Goal: Task Accomplishment & Management: Manage account settings

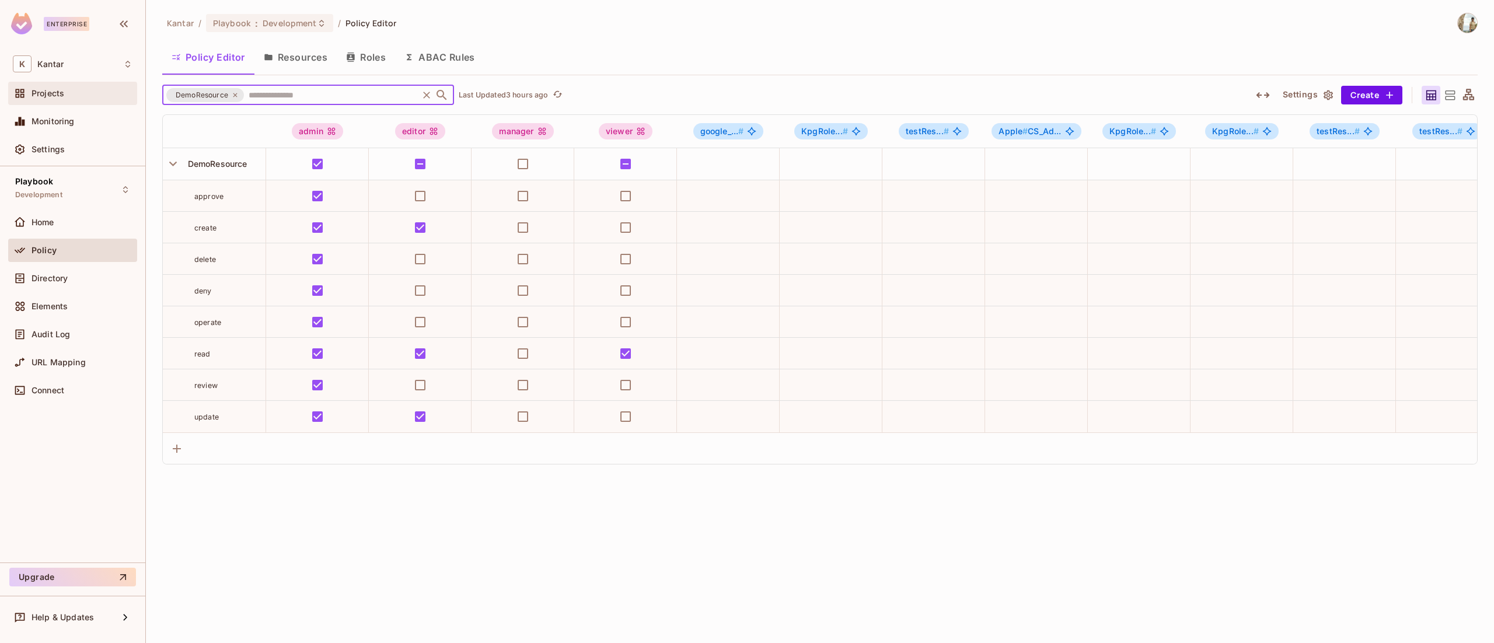
scroll to position [0, 743]
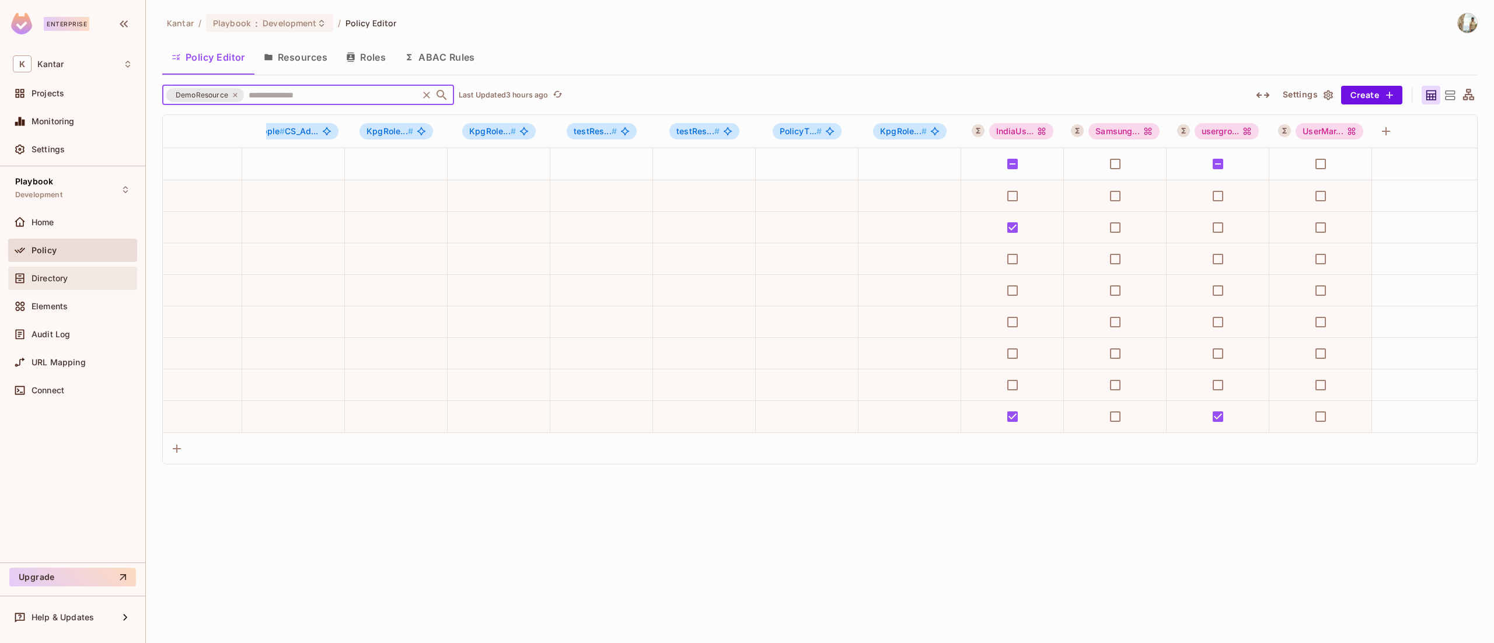
click at [59, 282] on span "Directory" at bounding box center [50, 278] width 36 height 9
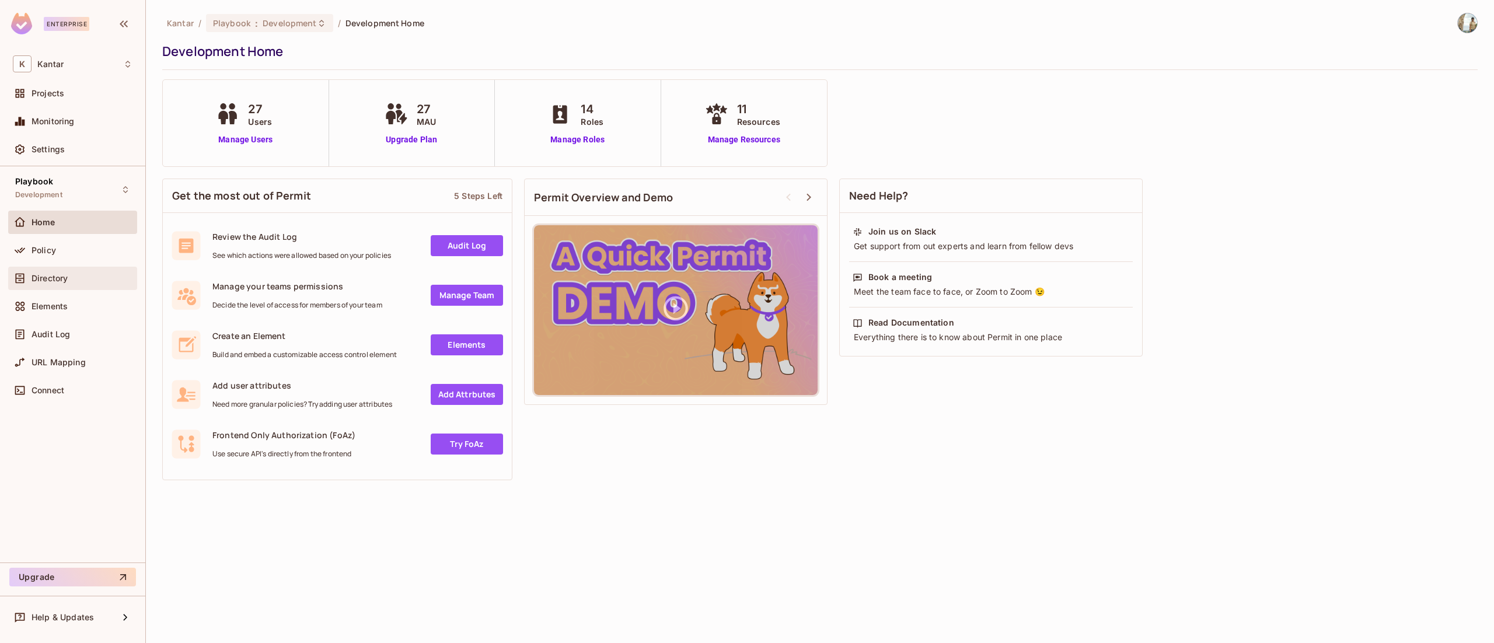
click at [80, 281] on div "Directory" at bounding box center [82, 278] width 101 height 9
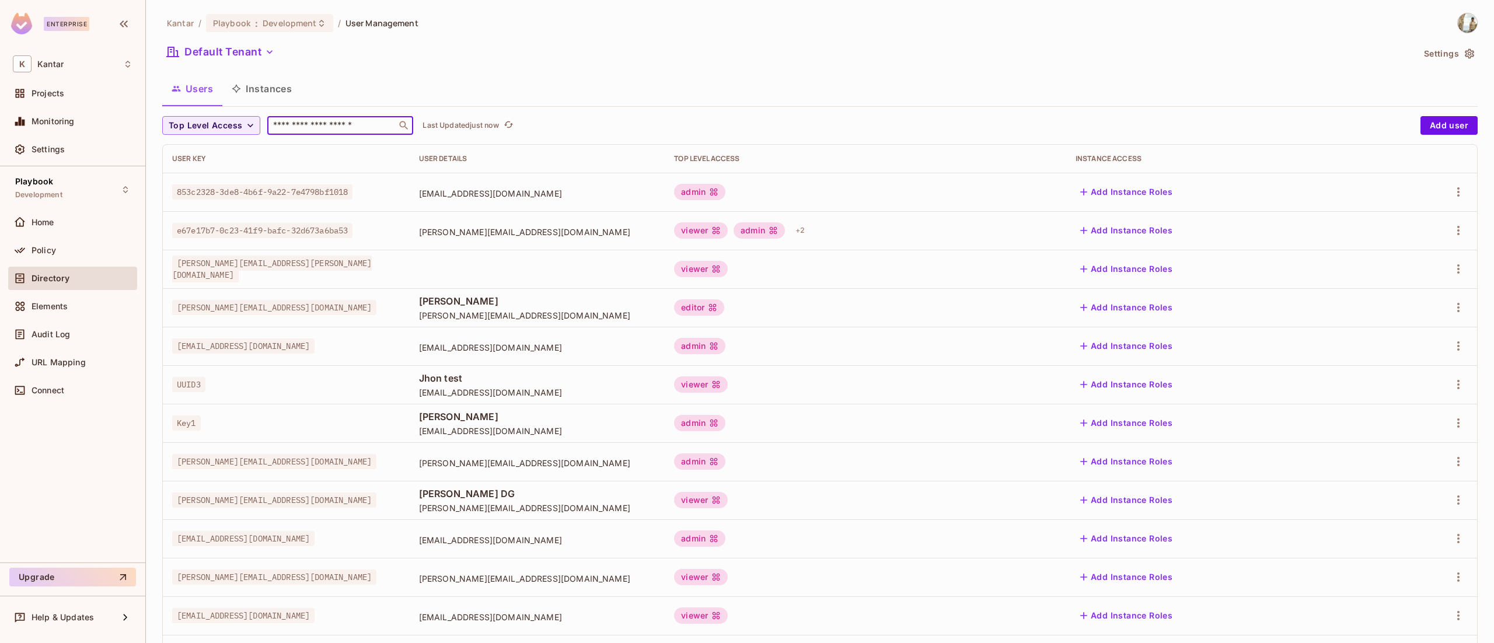
click at [316, 128] on input "text" at bounding box center [332, 126] width 123 height 12
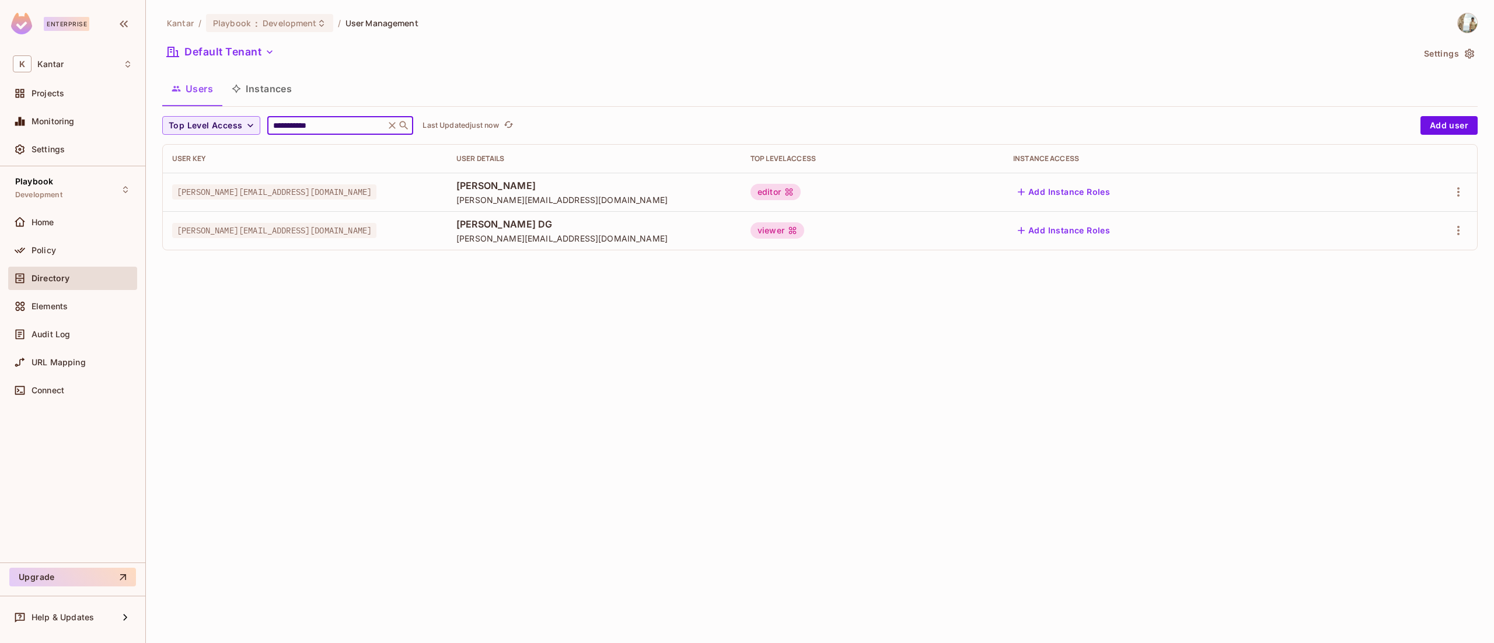
type input "**********"
click at [853, 447] on div "**********" at bounding box center [820, 321] width 1349 height 643
click at [1455, 231] on icon "button" at bounding box center [1459, 231] width 14 height 14
click at [1423, 281] on div "Edit Attributes" at bounding box center [1418, 284] width 58 height 12
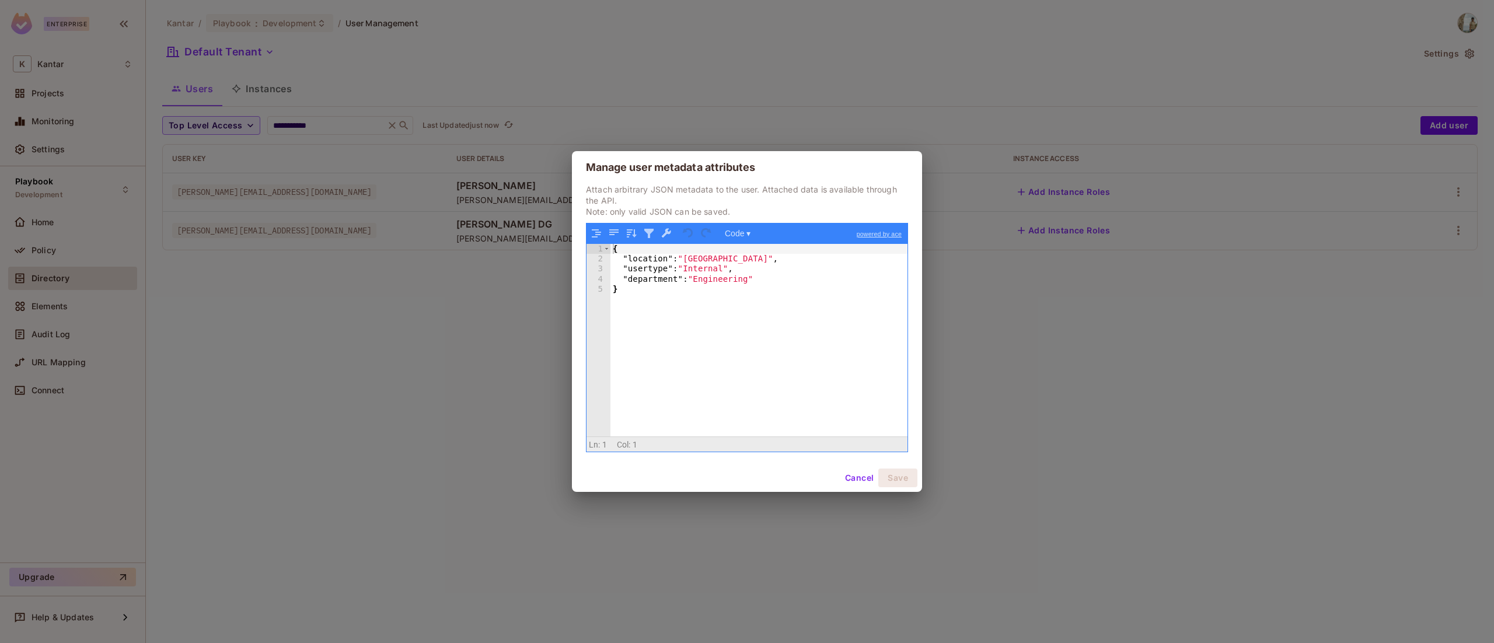
click at [1074, 506] on div "Manage user metadata attributes Attach arbitrary JSON metadata to the user. Att…" at bounding box center [747, 321] width 1494 height 643
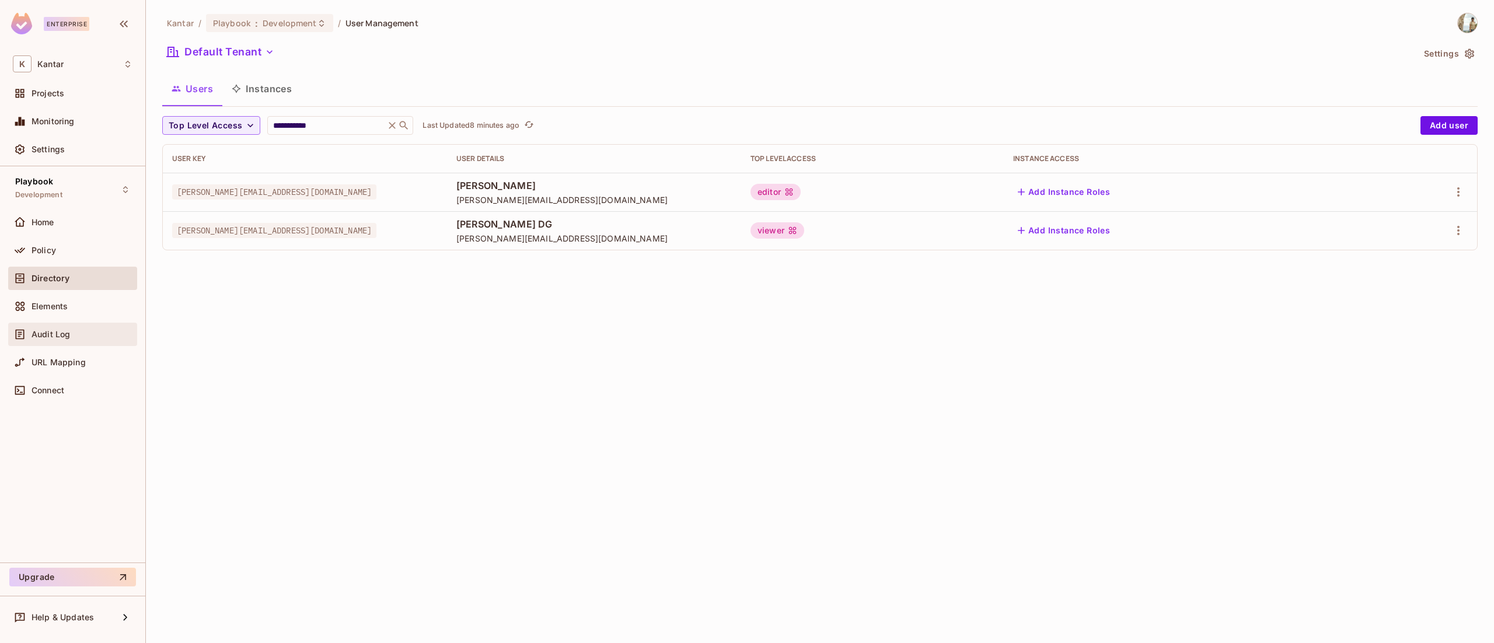
click at [65, 330] on span "Audit Log" at bounding box center [51, 334] width 39 height 9
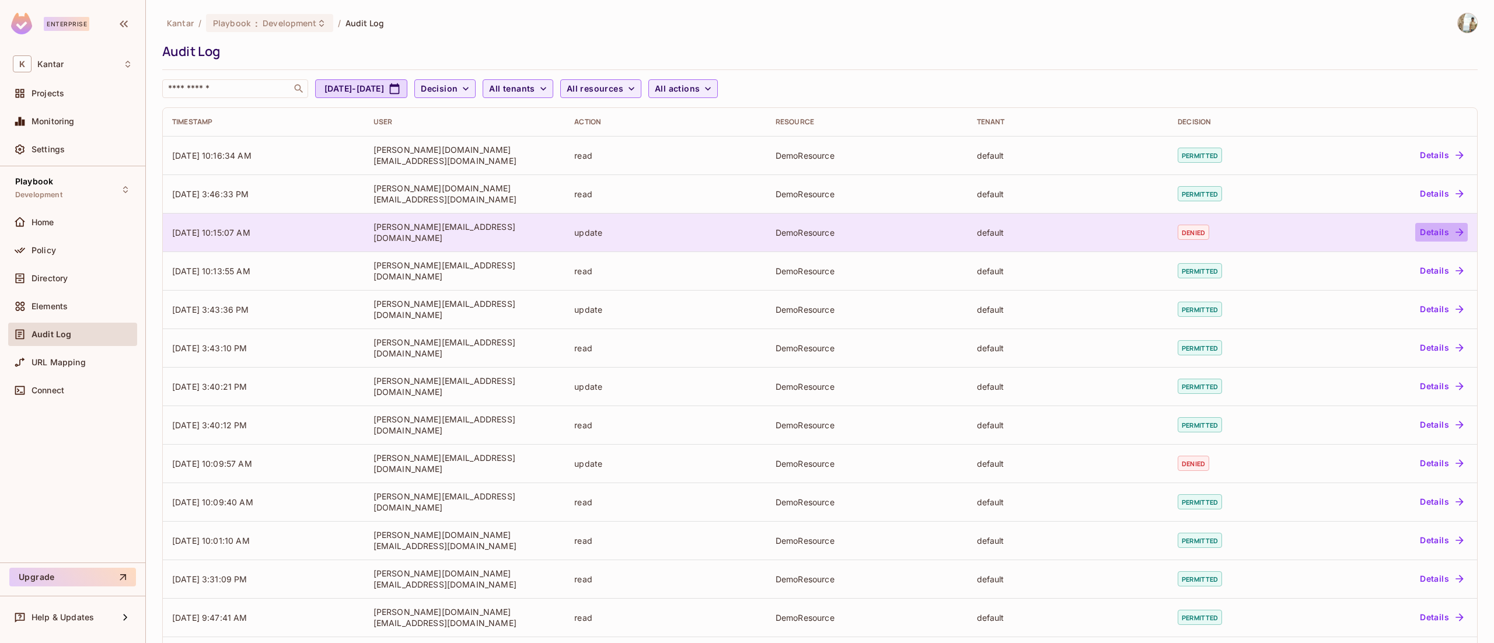
click at [1433, 230] on button "Details" at bounding box center [1442, 232] width 53 height 19
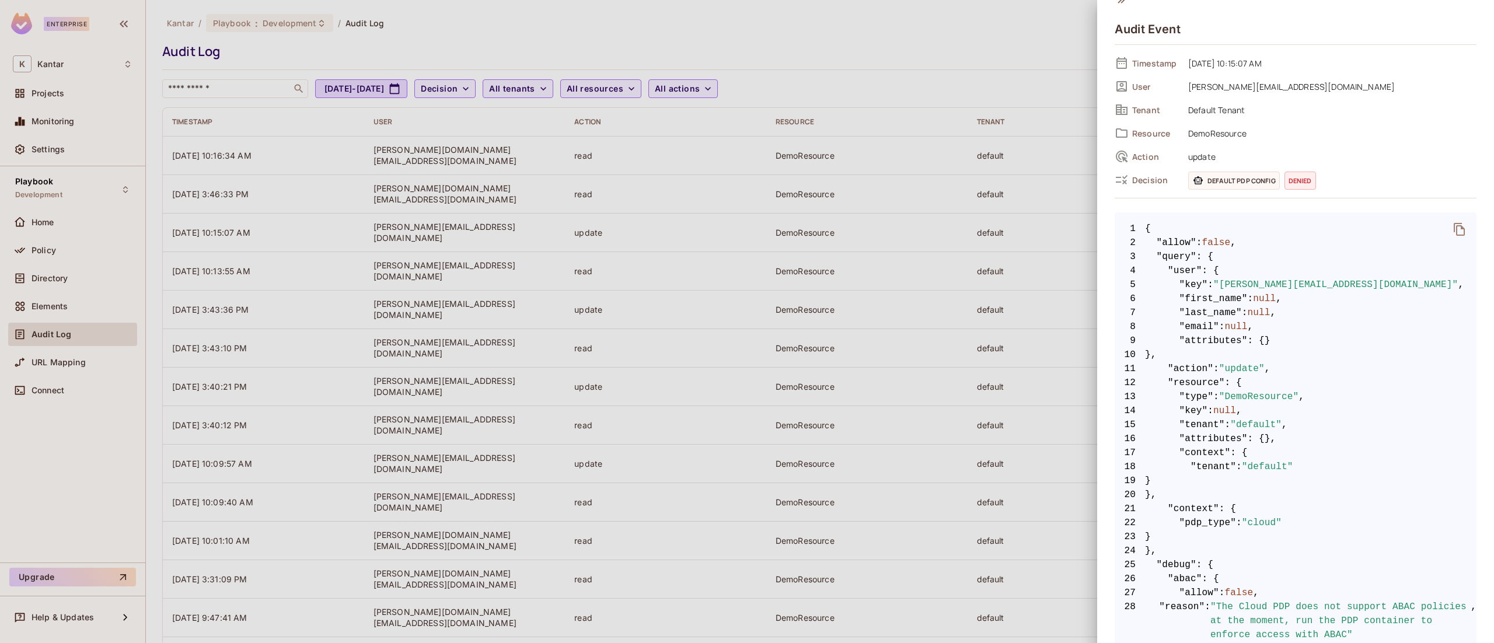
scroll to position [21, 0]
click at [629, 226] on div at bounding box center [747, 321] width 1494 height 643
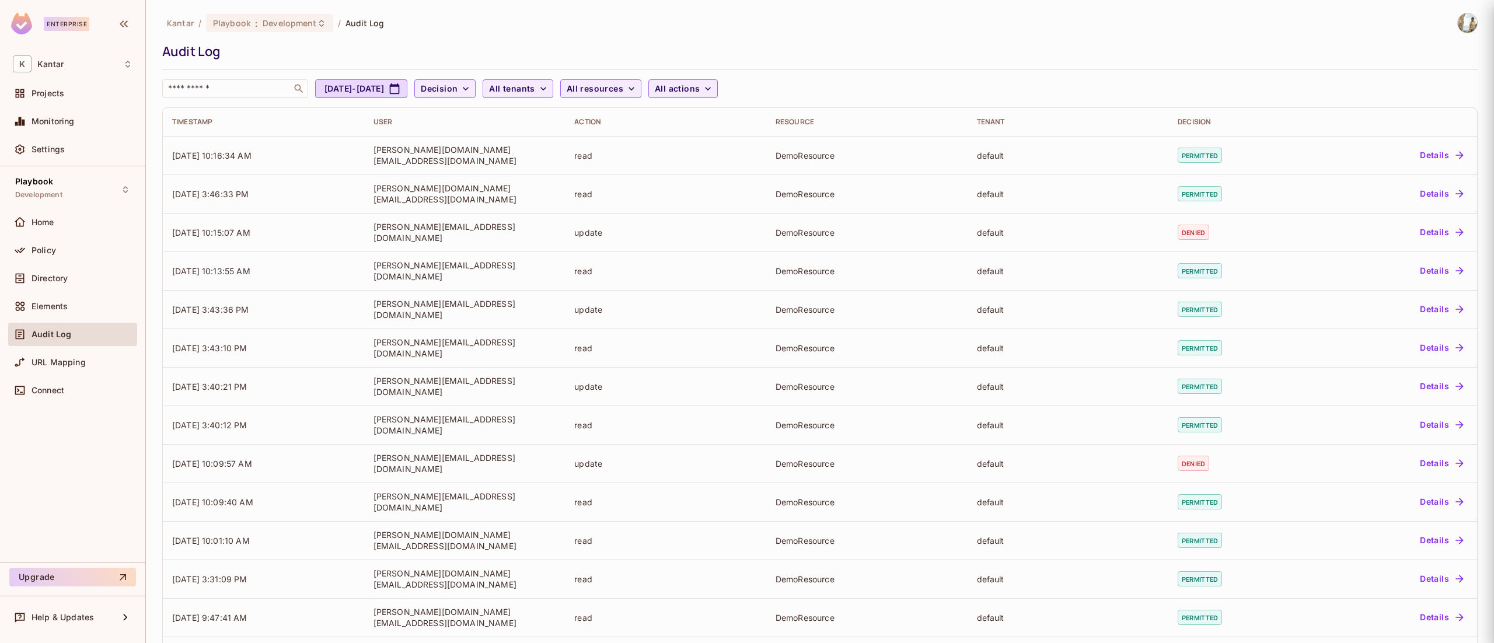
scroll to position [0, 0]
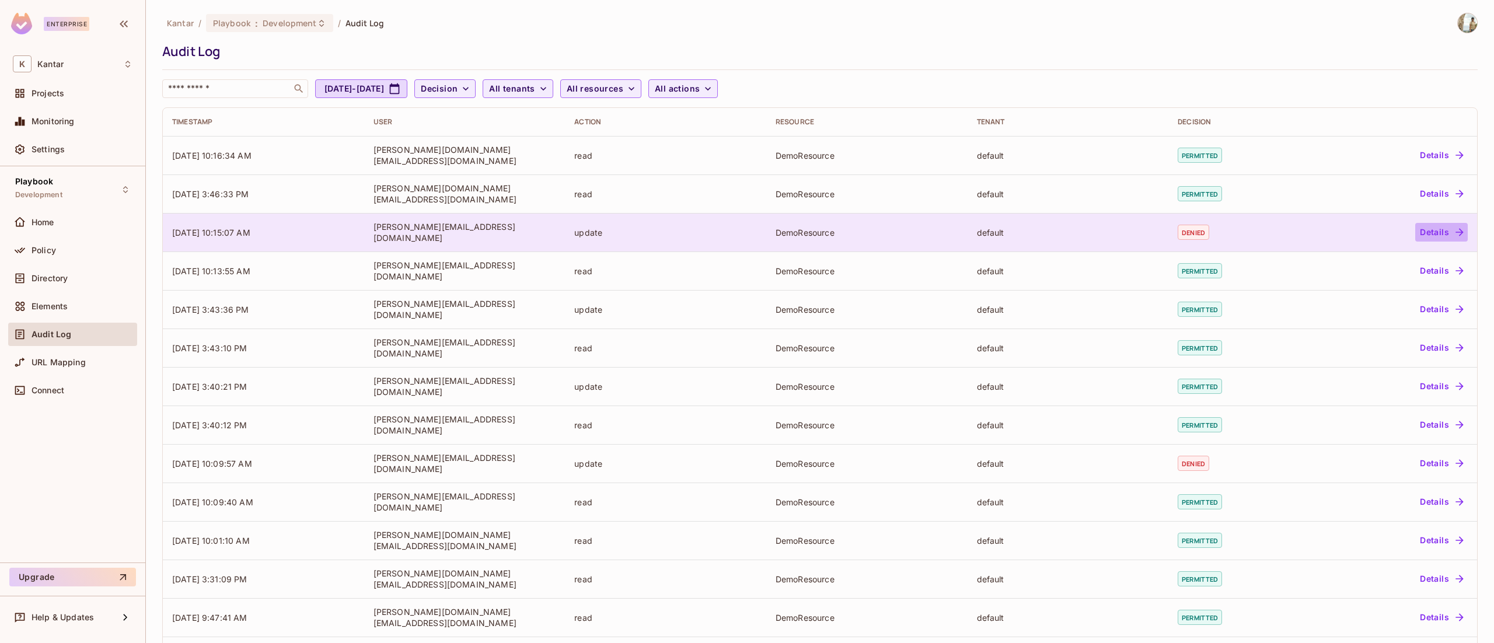
click at [1425, 234] on button "Details" at bounding box center [1442, 232] width 53 height 19
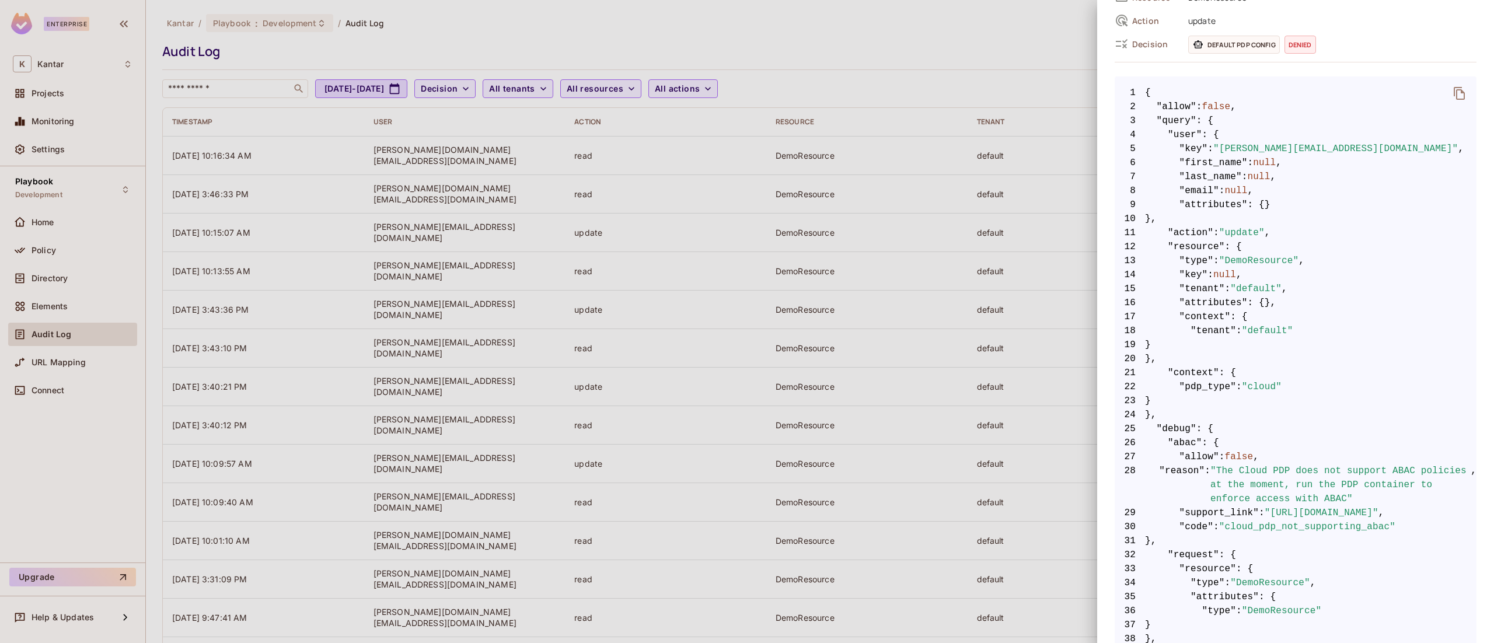
scroll to position [162, 0]
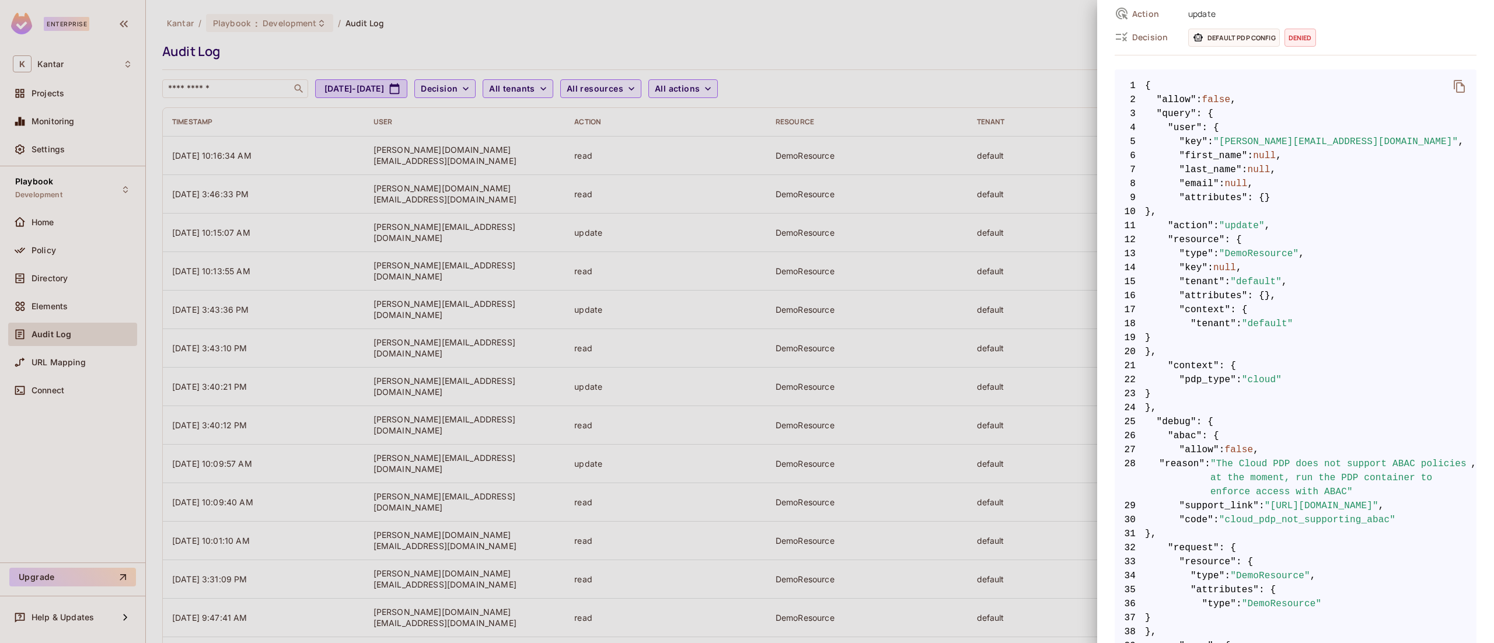
drag, startPoint x: 1304, startPoint y: 492, endPoint x: 1377, endPoint y: 485, distance: 73.3
click at [1377, 485] on span ""The Cloud PDP does not support ABAC policies at the moment, run the PDP contai…" at bounding box center [1341, 478] width 260 height 42
drag, startPoint x: 1215, startPoint y: 462, endPoint x: 1372, endPoint y: 474, distance: 157.5
click at [1372, 474] on pre "1 { 2 "allow" : false , 3 "query" : { 4 "user" : { 5 "key" : "Spoorthy.DG@kanta…" at bounding box center [1296, 617] width 362 height 1097
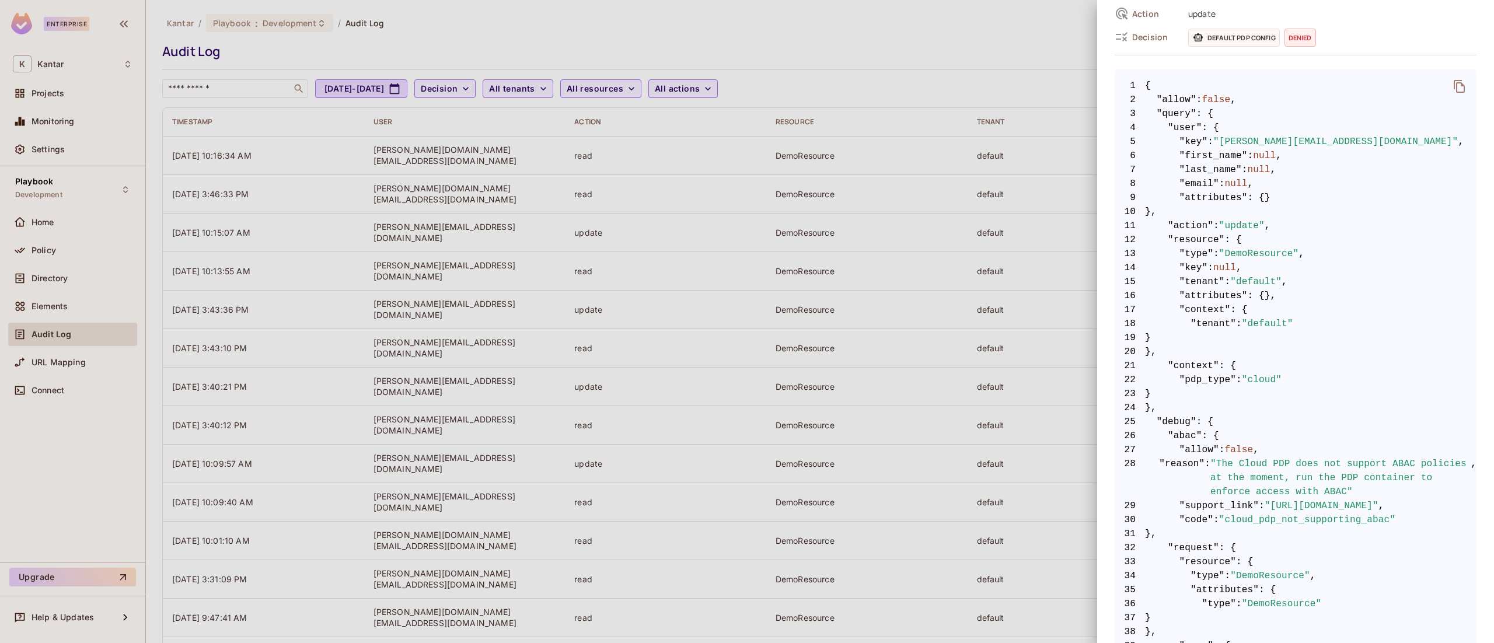
click at [1406, 525] on pre "1 { 2 "allow" : false , 3 "query" : { 4 "user" : { 5 "key" : "Spoorthy.DG@kanta…" at bounding box center [1296, 617] width 362 height 1097
click at [1254, 467] on span ""The Cloud PDP does not support ABAC policies at the moment, run the PDP contai…" at bounding box center [1341, 478] width 260 height 42
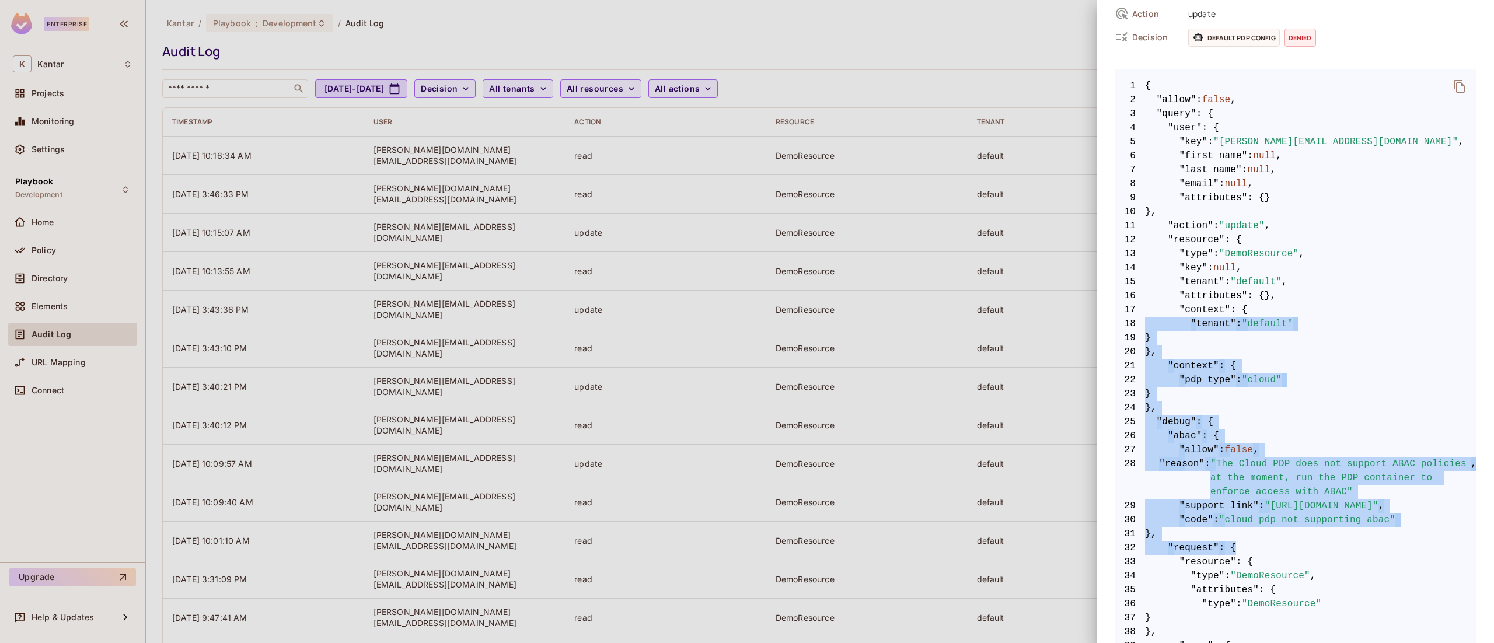
drag, startPoint x: 1287, startPoint y: 546, endPoint x: 1374, endPoint y: 312, distance: 249.7
click at [1374, 312] on pre "1 { 2 "allow" : false , 3 "query" : { 4 "user" : { 5 "key" : "Spoorthy.DG@kanta…" at bounding box center [1296, 617] width 362 height 1097
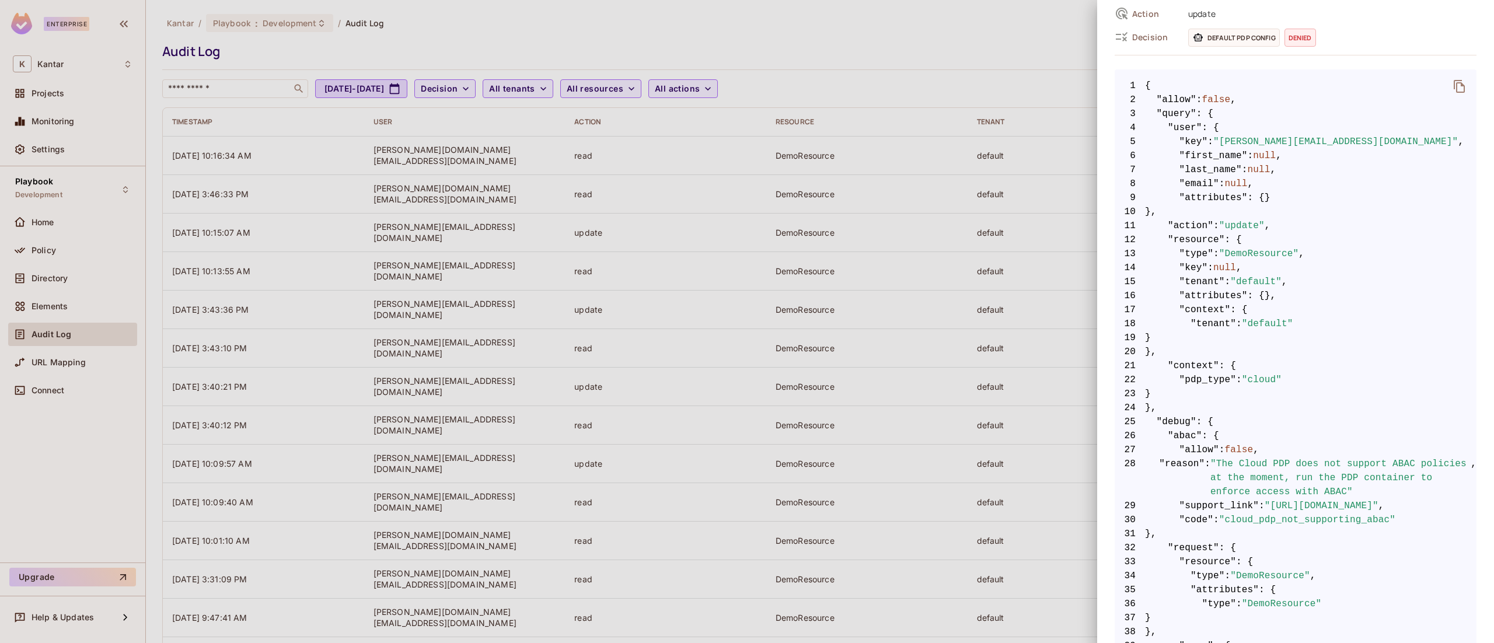
click at [1453, 88] on icon "delete" at bounding box center [1460, 86] width 14 height 14
click at [1051, 39] on div at bounding box center [747, 321] width 1494 height 643
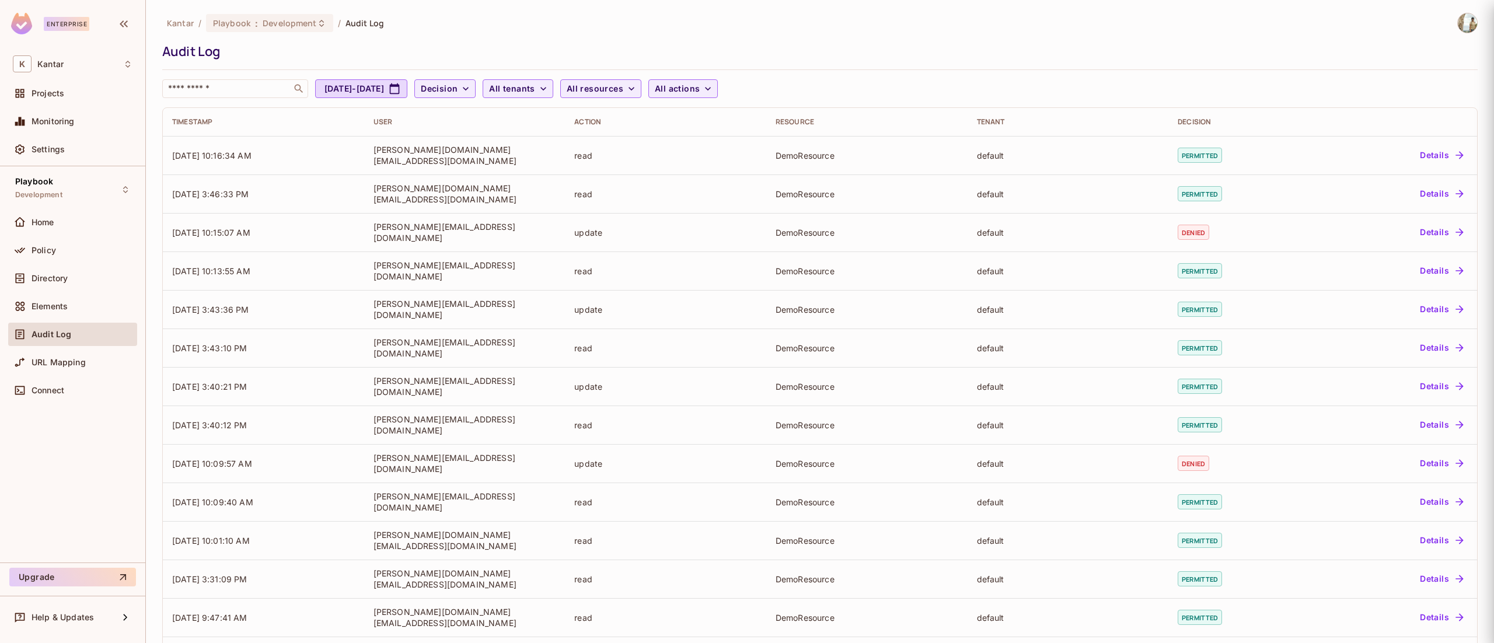
scroll to position [0, 0]
click at [263, 19] on span "Development" at bounding box center [290, 23] width 54 height 11
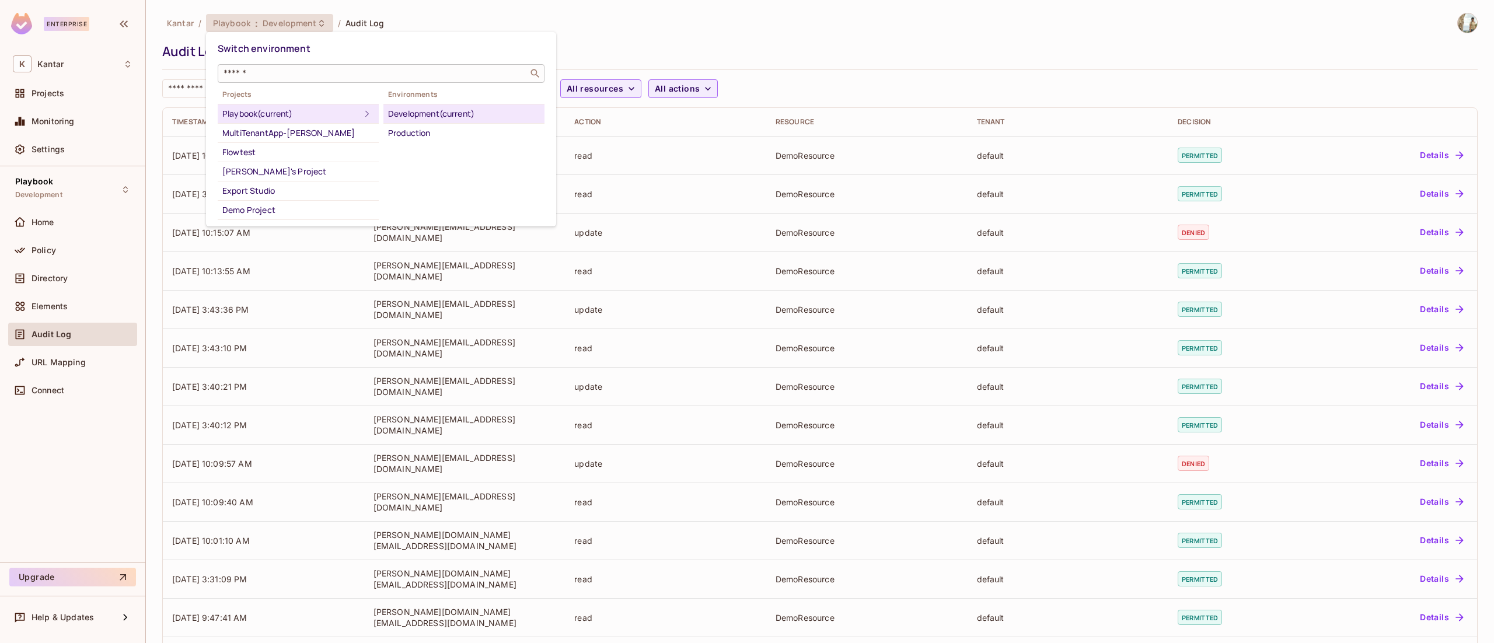
click at [306, 64] on div "​" at bounding box center [381, 73] width 327 height 19
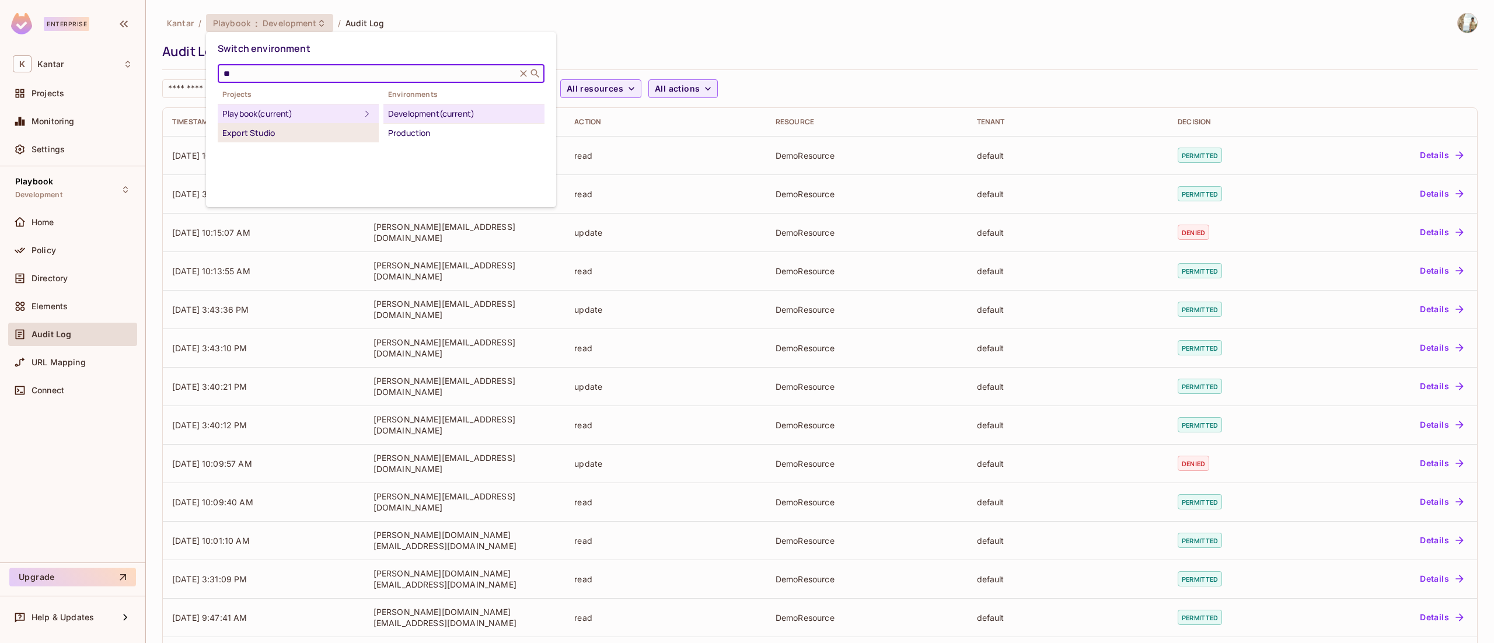
type input "**"
click at [271, 128] on div "Export Studio" at bounding box center [298, 133] width 152 height 14
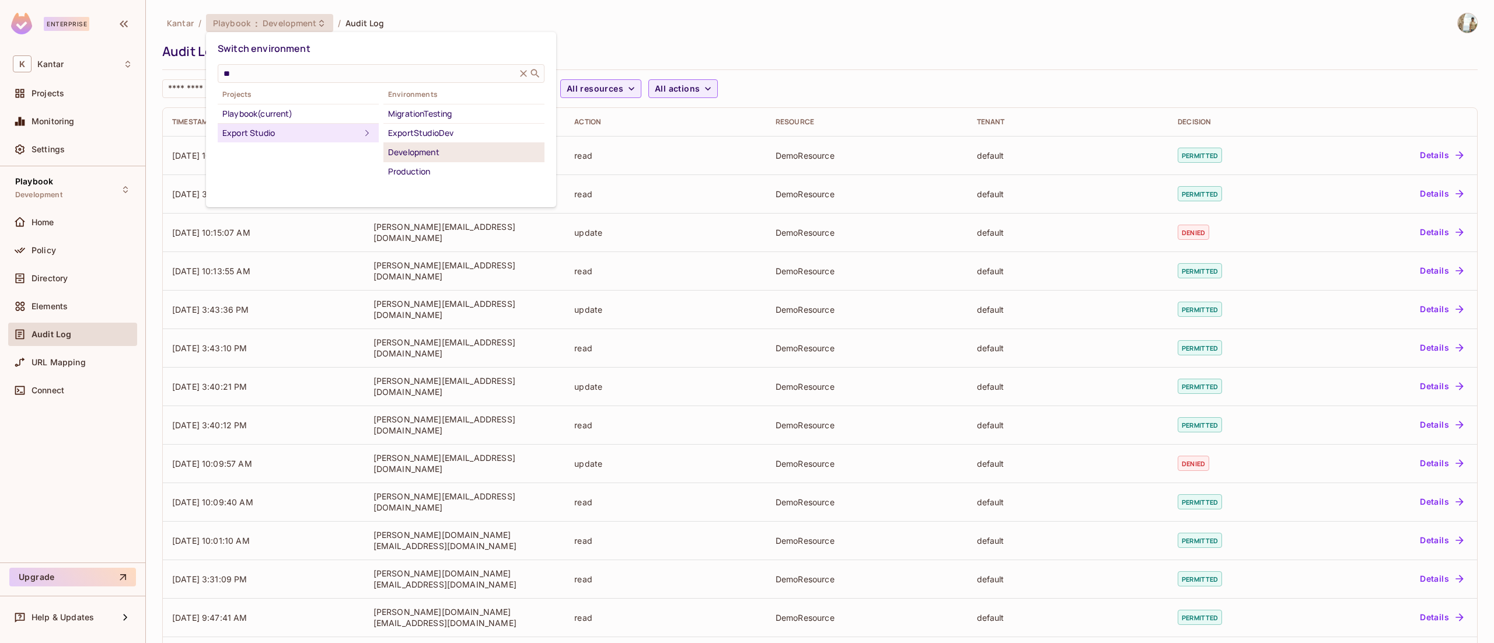
click at [441, 151] on div "Development" at bounding box center [464, 152] width 152 height 14
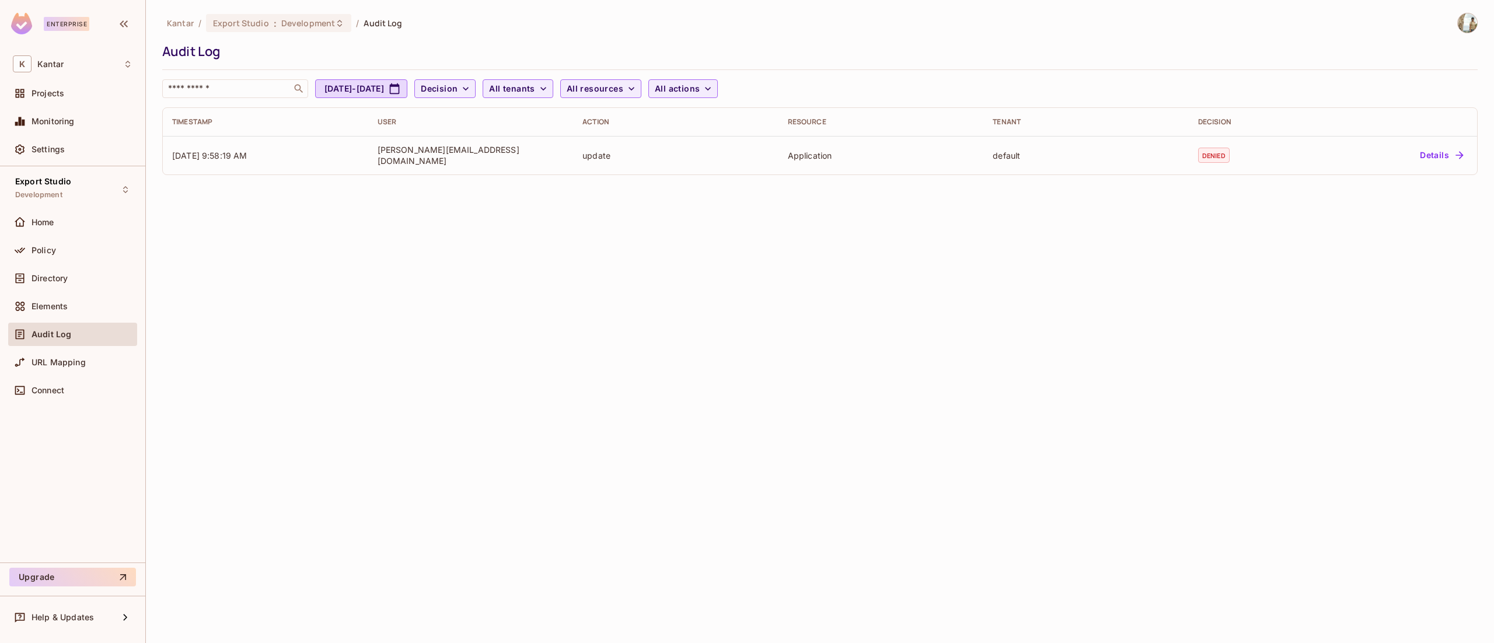
click at [1464, 22] on img at bounding box center [1467, 22] width 19 height 19
click at [1460, 85] on div "Copy Environment Key" at bounding box center [1419, 92] width 107 height 23
click at [287, 23] on div at bounding box center [747, 321] width 1494 height 643
click at [255, 23] on span "Export Studio" at bounding box center [241, 23] width 56 height 11
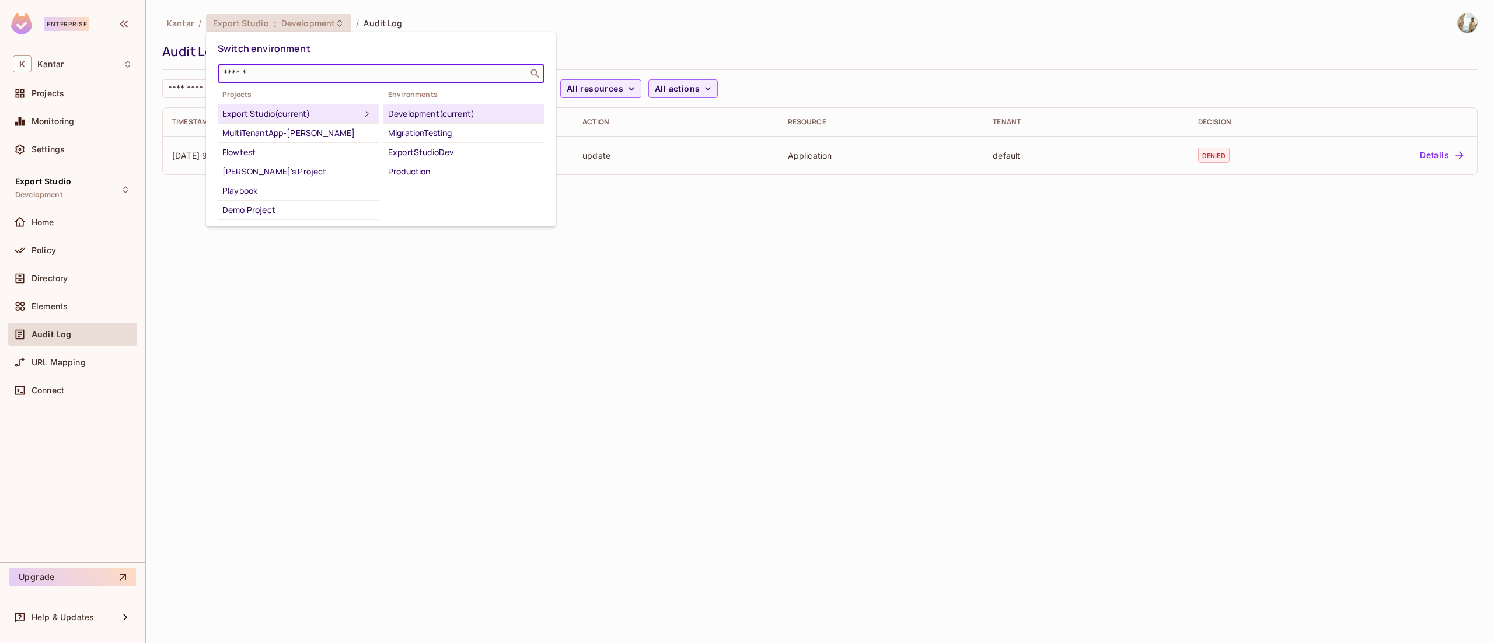
click at [287, 69] on input "text" at bounding box center [373, 74] width 304 height 12
type input "****"
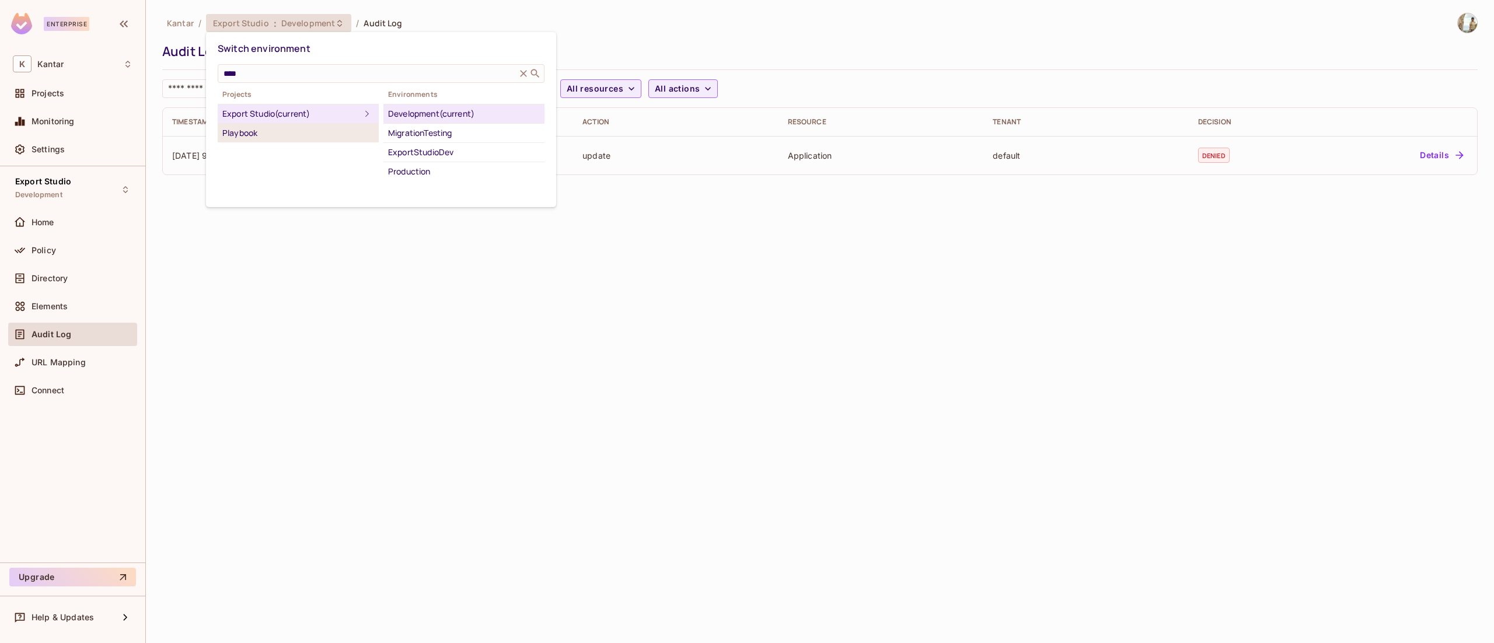
click at [249, 133] on div "Playbook" at bounding box center [298, 133] width 152 height 14
click at [442, 114] on div "Development" at bounding box center [464, 114] width 152 height 14
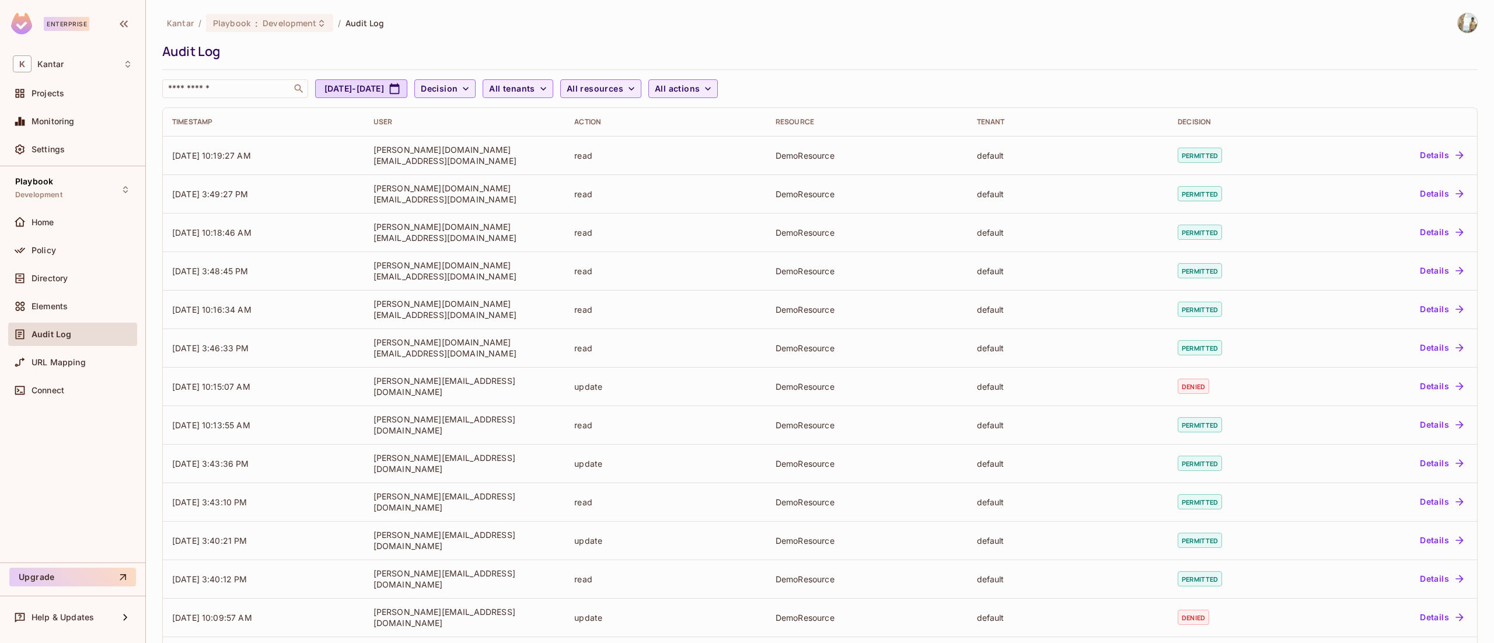
drag, startPoint x: 1467, startPoint y: 33, endPoint x: 1454, endPoint y: 25, distance: 15.4
click at [1454, 25] on div "Kantar / Playbook : Development / Audit Log Audit Log ​ Aug 10, 2025 - Sep 10, …" at bounding box center [820, 321] width 1349 height 643
click at [1458, 25] on img at bounding box center [1467, 22] width 19 height 19
click at [1448, 90] on span "Copy Environment Key" at bounding box center [1430, 92] width 86 height 11
click at [300, 30] on div "Playbook : Development" at bounding box center [269, 23] width 127 height 18
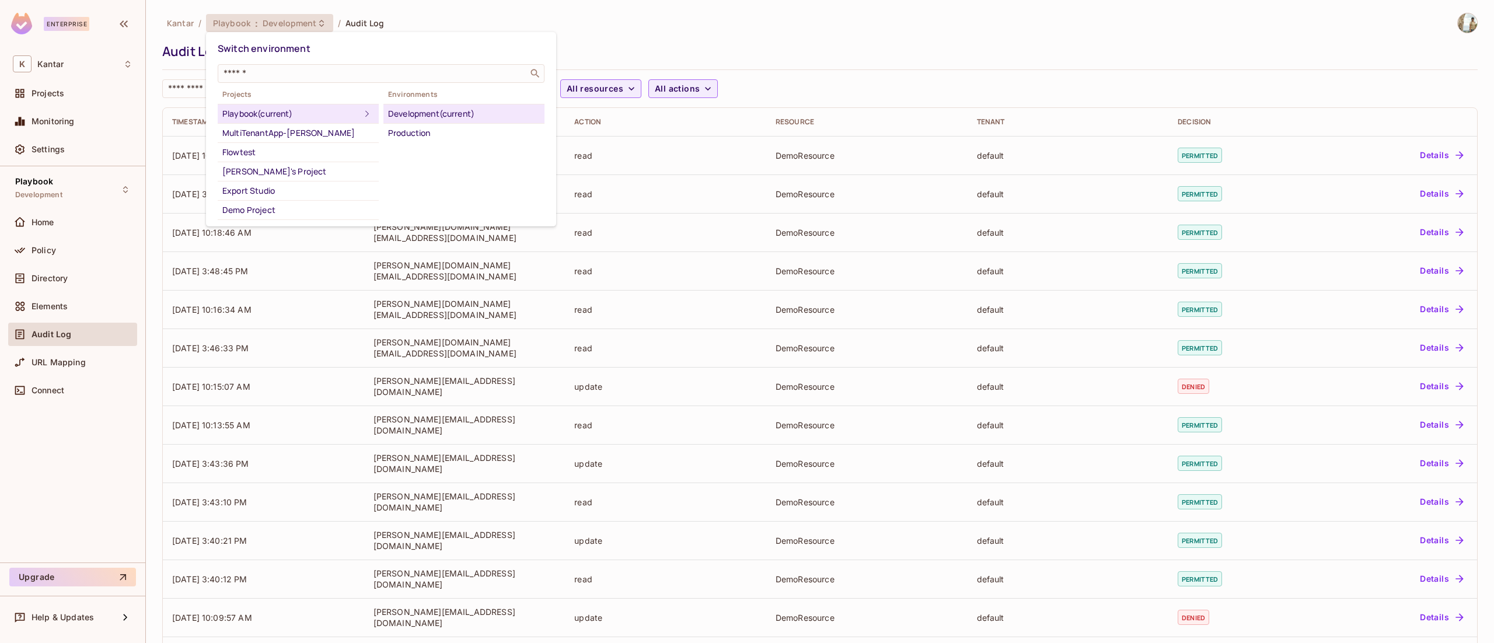
click at [1452, 23] on div at bounding box center [747, 321] width 1494 height 643
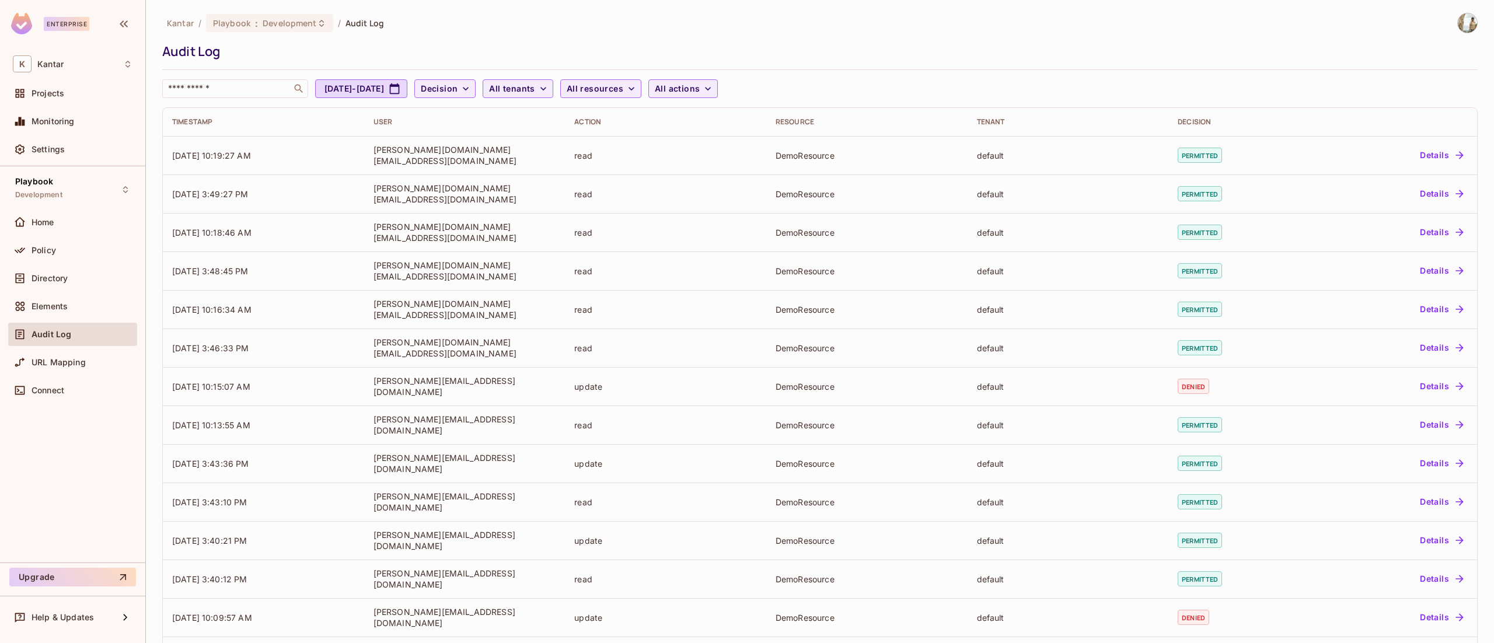
click at [1458, 23] on img at bounding box center [1467, 22] width 19 height 19
click at [1438, 93] on span "Copy Environment Key" at bounding box center [1430, 92] width 86 height 11
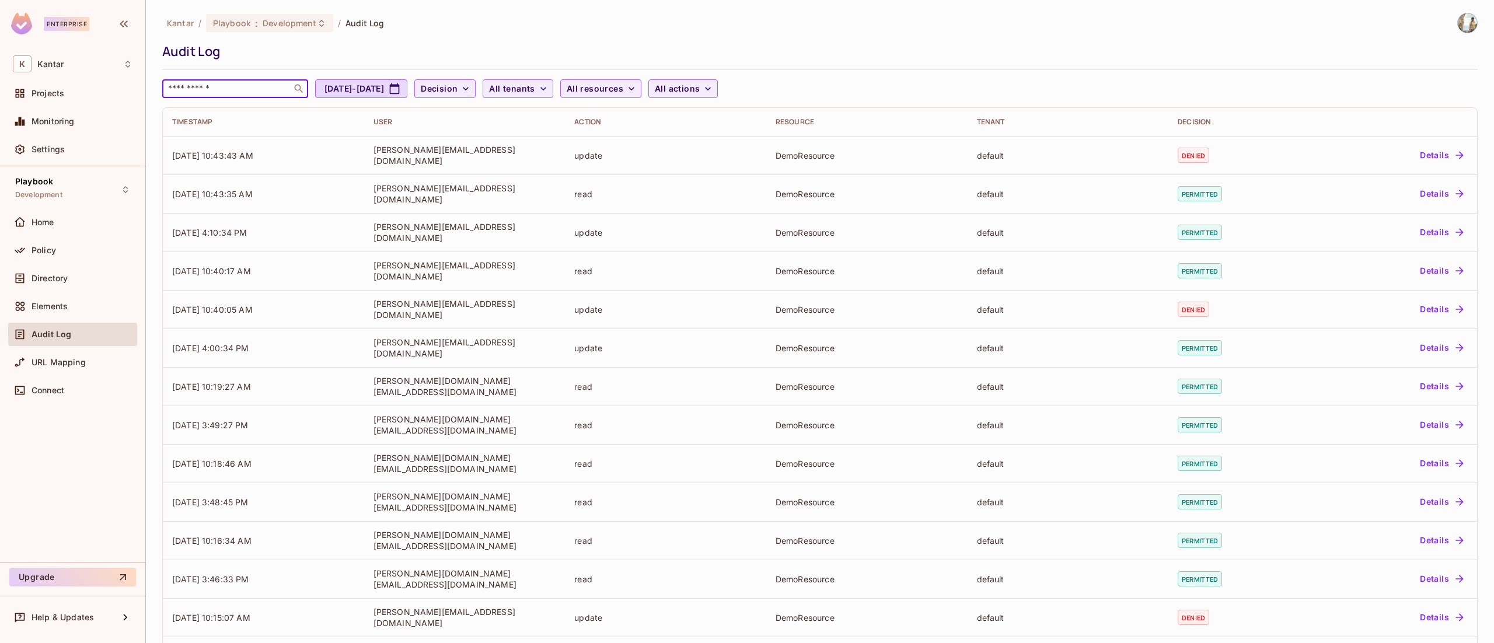
click at [229, 92] on input "text" at bounding box center [227, 89] width 123 height 12
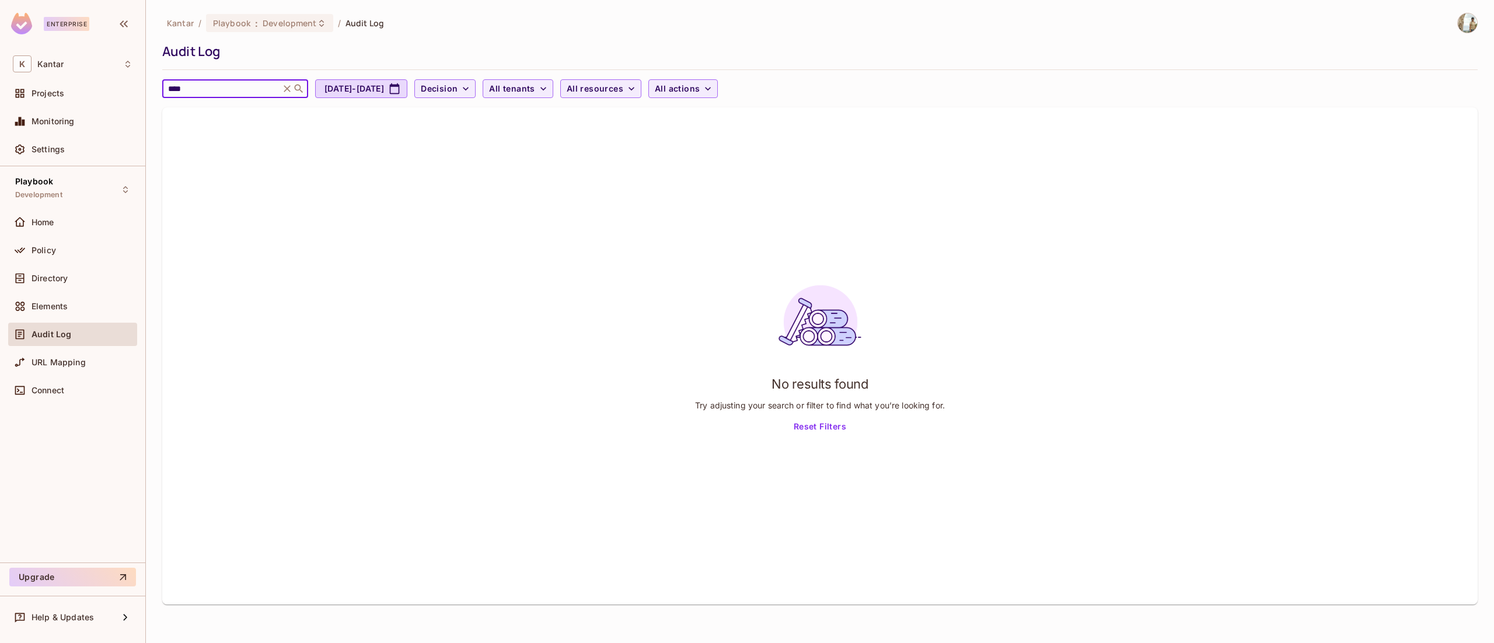
type input "********"
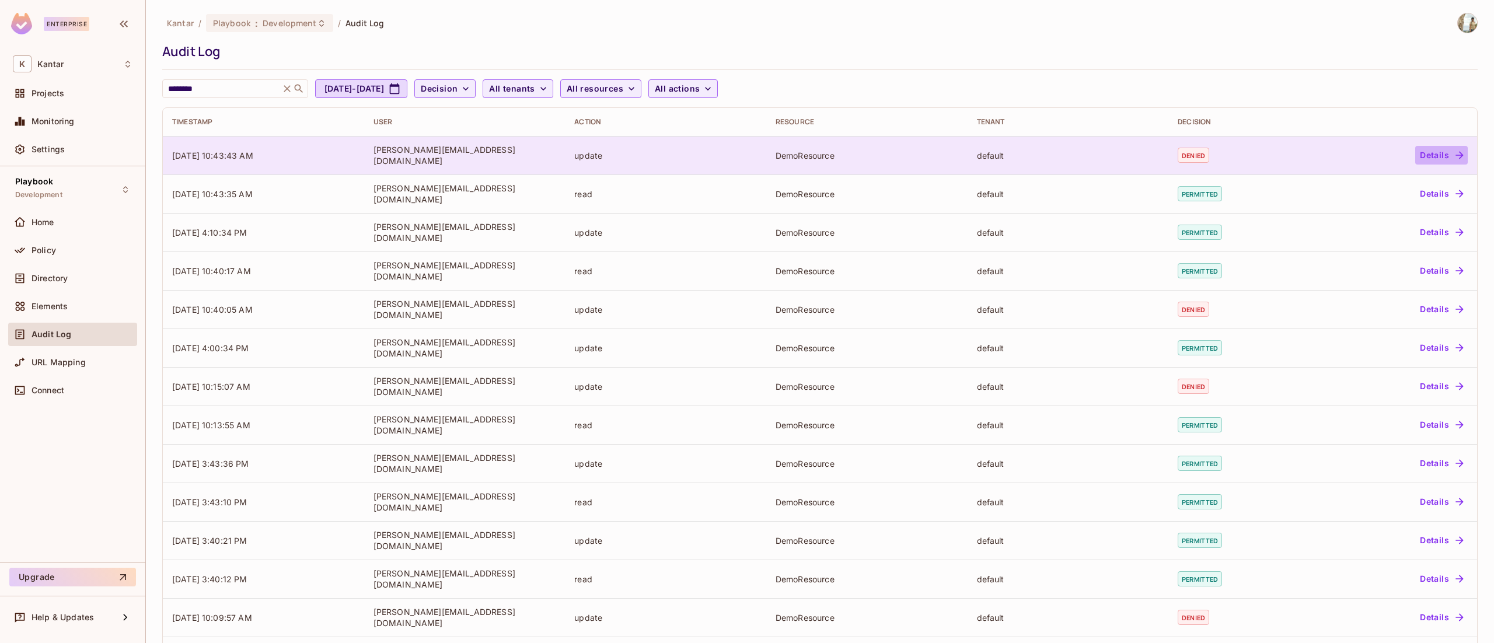
click at [1454, 156] on icon "button" at bounding box center [1460, 155] width 12 height 12
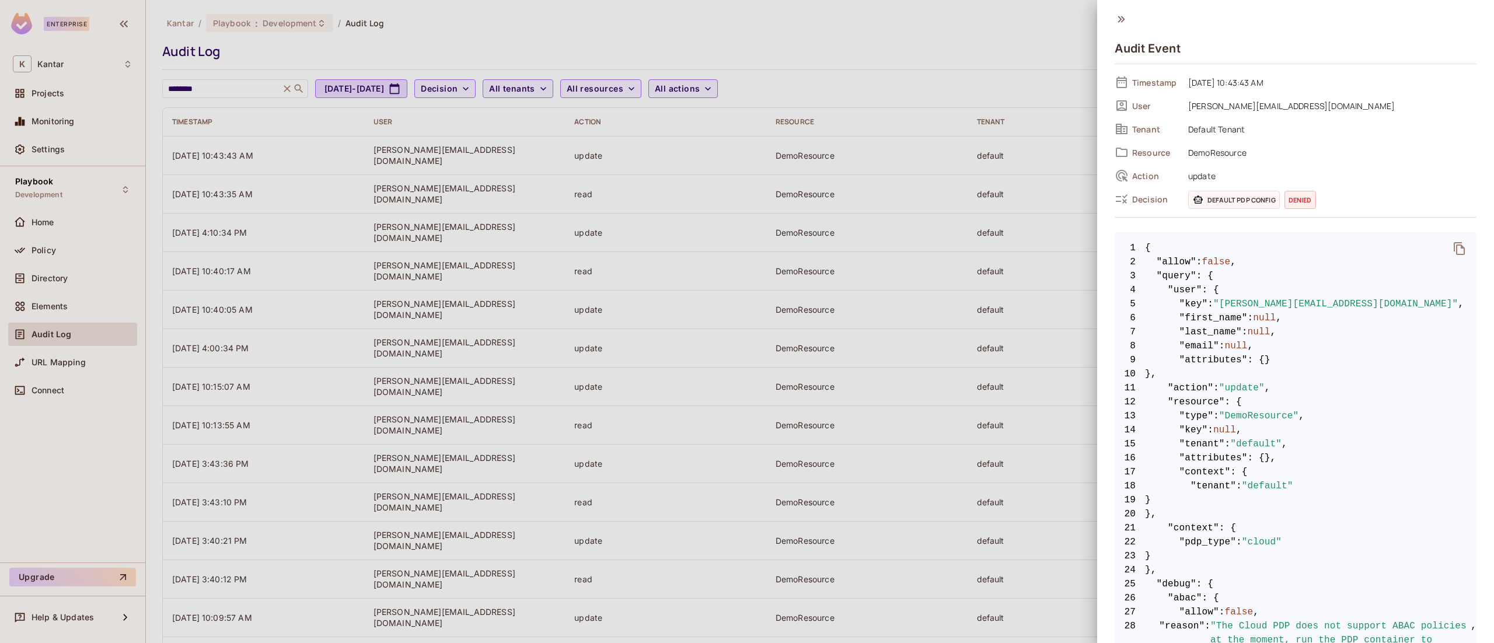
click at [1453, 242] on icon "delete" at bounding box center [1460, 249] width 14 height 14
